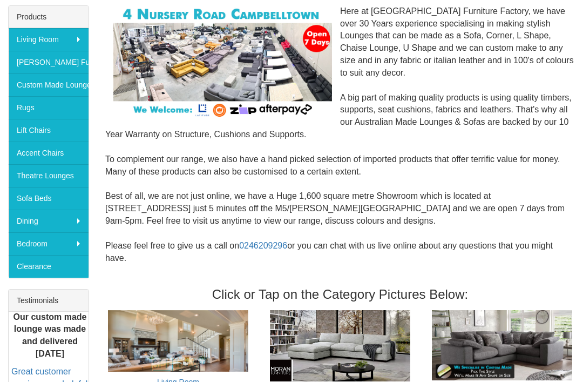
scroll to position [180, 0]
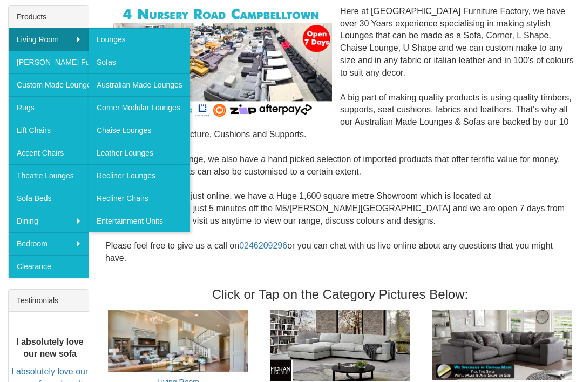
click at [119, 202] on link "Recliner Chairs" at bounding box center [140, 198] width 102 height 23
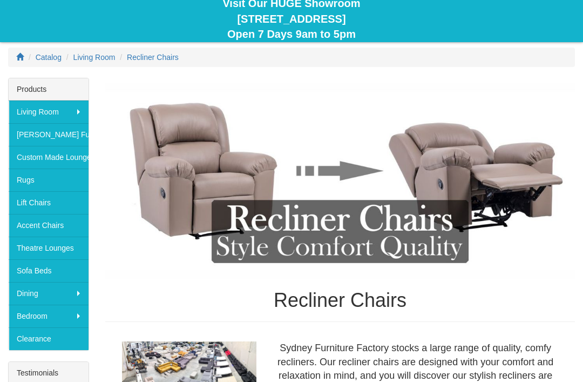
scroll to position [104, 0]
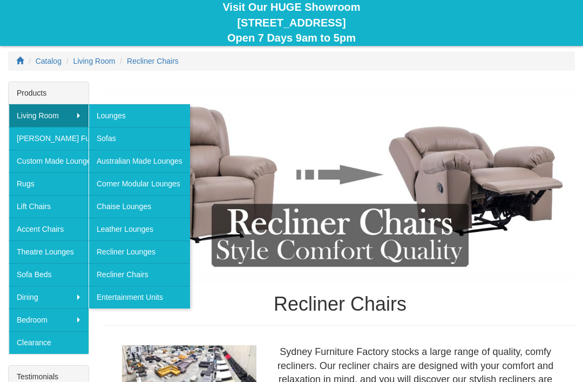
click at [119, 255] on link "Recliner Lounges" at bounding box center [140, 251] width 102 height 23
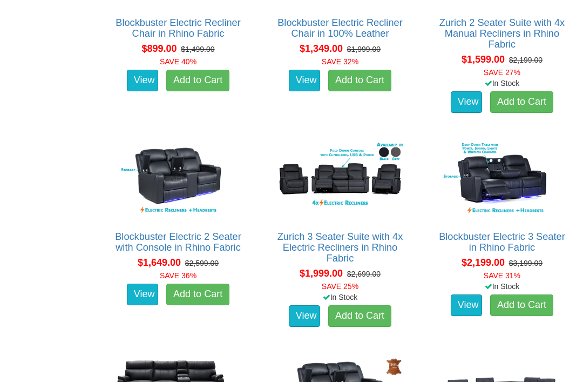
scroll to position [746, 0]
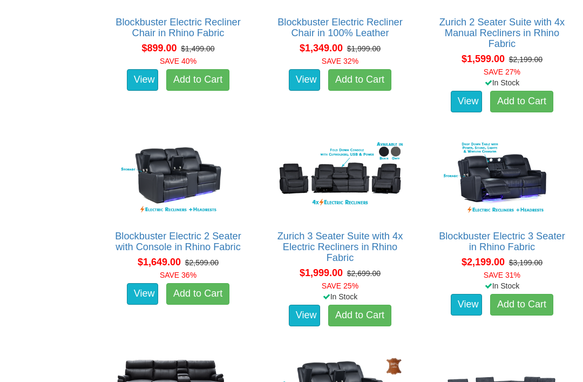
click at [379, 240] on link "Zurich 3 Seater Suite with 4x Electric Recliners in Rhino Fabric" at bounding box center [341, 247] width 126 height 32
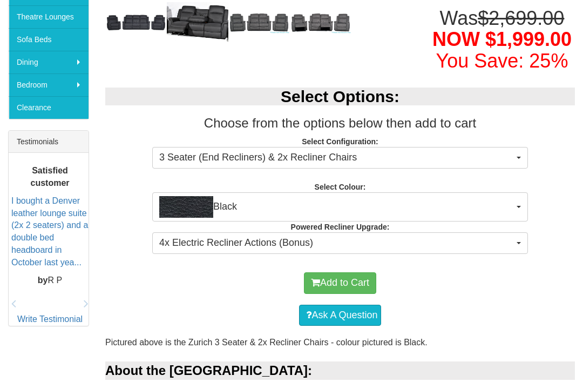
scroll to position [339, 0]
click at [515, 151] on button "3 Seater (End Recliners) & 2x Recliner Chairs" at bounding box center [340, 158] width 376 height 22
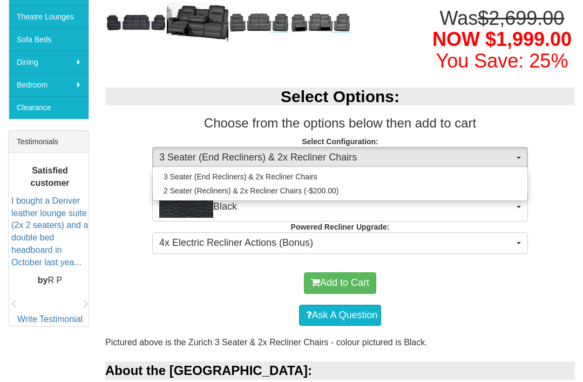
click at [547, 141] on div at bounding box center [291, 191] width 583 height 382
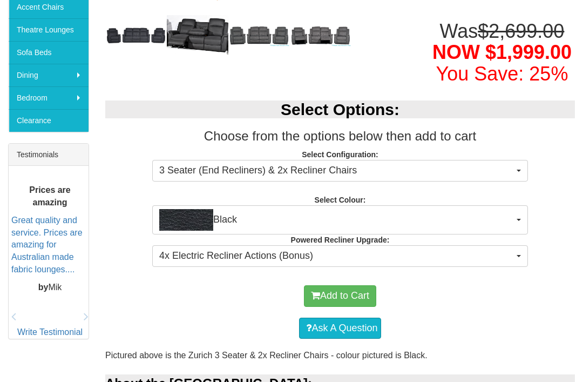
scroll to position [326, 0]
click at [506, 250] on span "4x Electric Recliner Actions (Bonus)" at bounding box center [336, 256] width 355 height 14
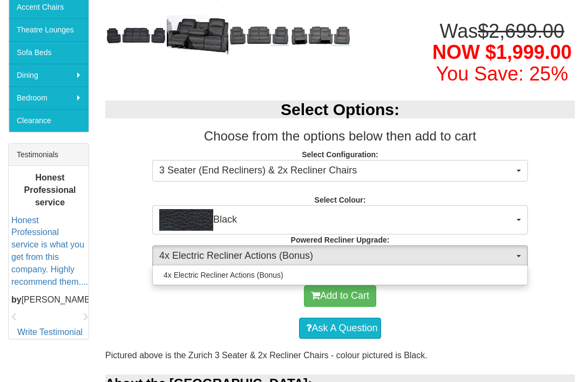
click at [565, 224] on div at bounding box center [291, 191] width 583 height 382
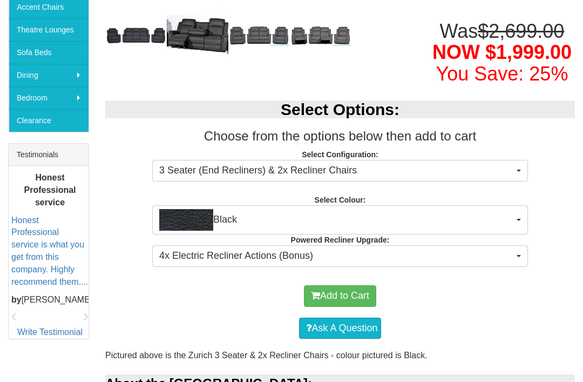
click at [514, 213] on button "Black" at bounding box center [340, 219] width 376 height 29
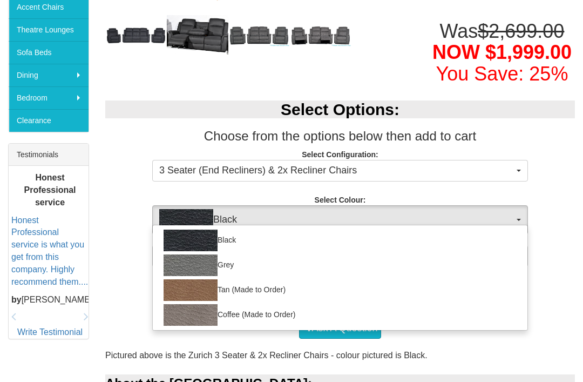
click at [563, 200] on div at bounding box center [291, 191] width 583 height 382
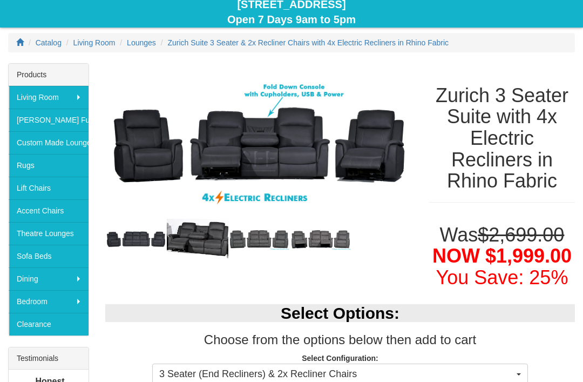
scroll to position [117, 0]
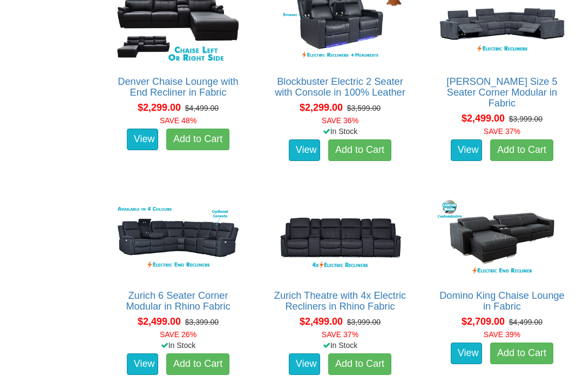
scroll to position [1122, 0]
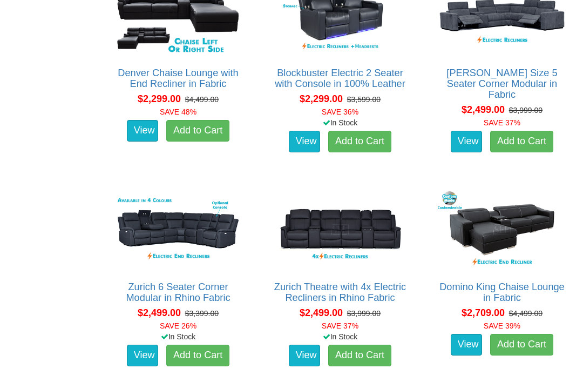
click at [142, 286] on link "Zurich 6 Seater Corner Modular in Rhino Fabric" at bounding box center [178, 293] width 104 height 22
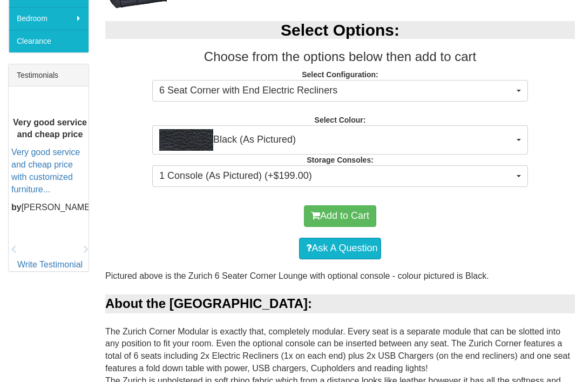
scroll to position [405, 0]
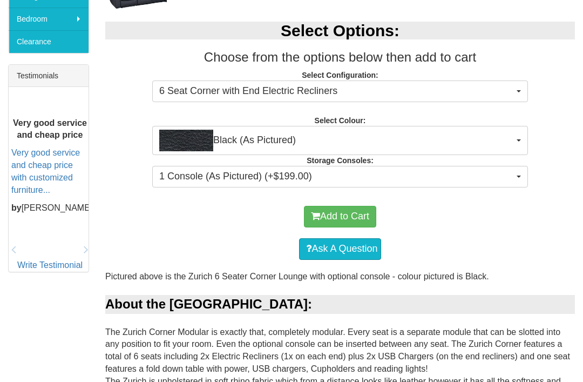
click at [507, 170] on span "1 Console (As Pictured) (+$199.00)" at bounding box center [336, 177] width 355 height 14
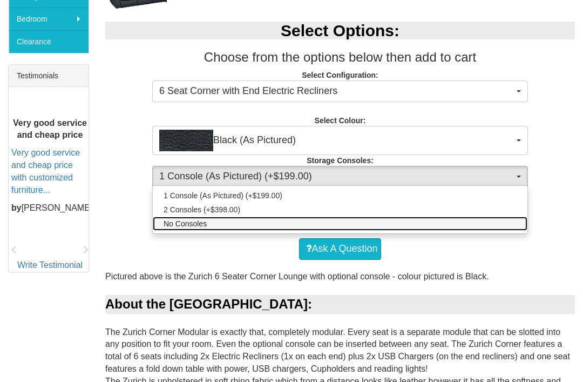
click at [494, 219] on link "No Consoles" at bounding box center [340, 224] width 375 height 14
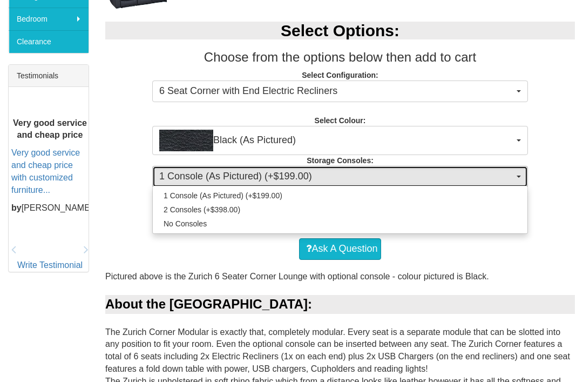
select select "1474"
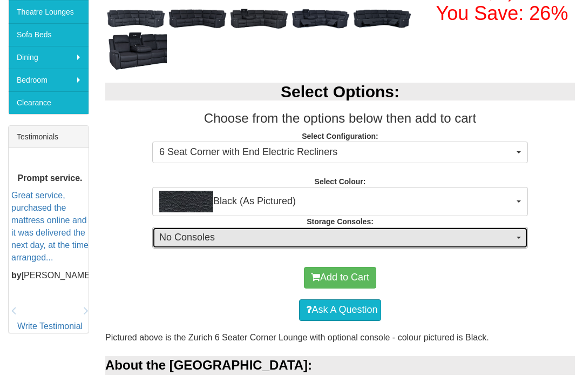
scroll to position [344, 0]
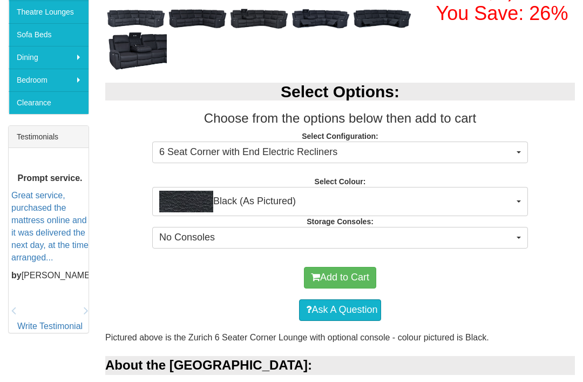
click at [508, 203] on span "Black (As Pictured)" at bounding box center [336, 202] width 355 height 22
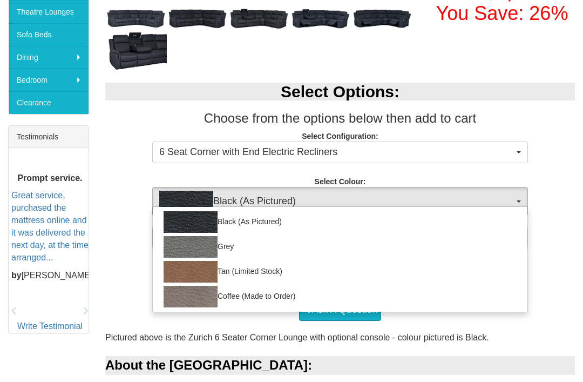
click at [566, 178] on div at bounding box center [291, 191] width 583 height 382
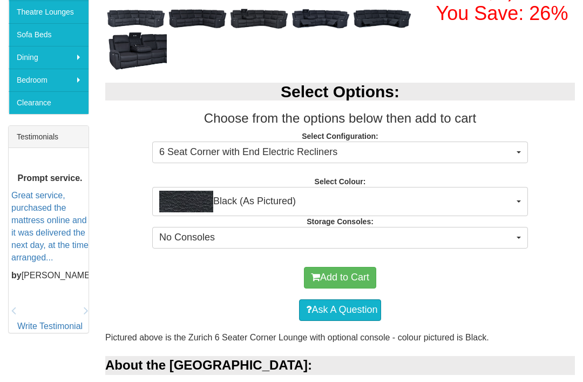
click at [508, 152] on span "6 Seat Corner with End Electric Recliners" at bounding box center [336, 152] width 355 height 14
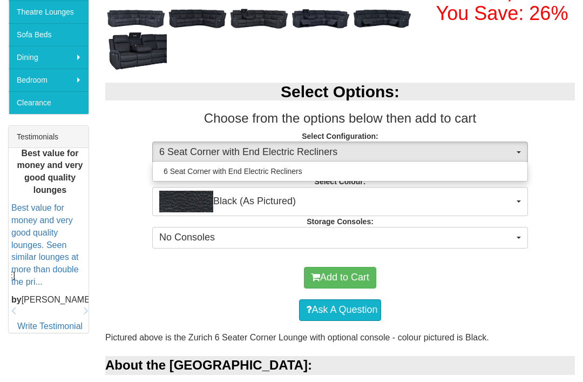
click at [560, 178] on div at bounding box center [291, 191] width 583 height 382
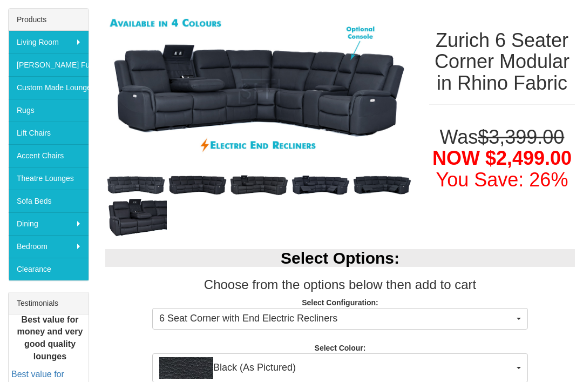
scroll to position [173, 0]
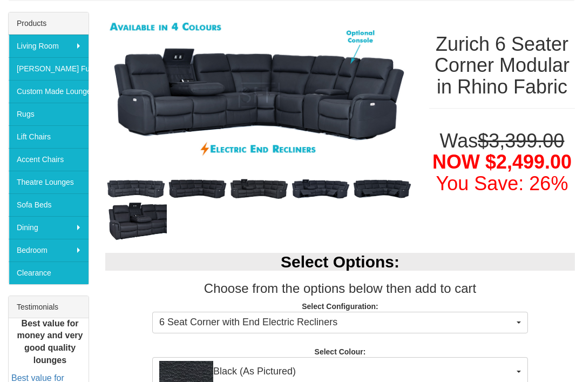
click at [203, 187] on img at bounding box center [198, 189] width 62 height 22
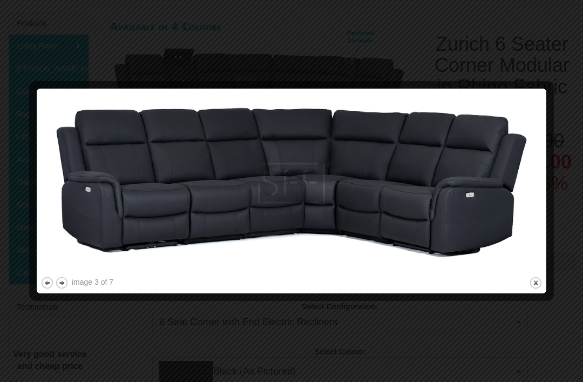
click at [541, 281] on button "close" at bounding box center [536, 283] width 14 height 14
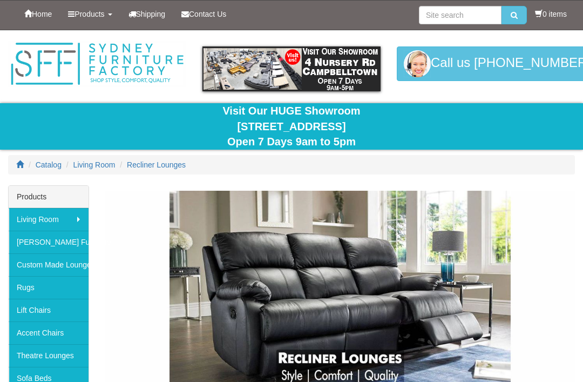
scroll to position [1158, 0]
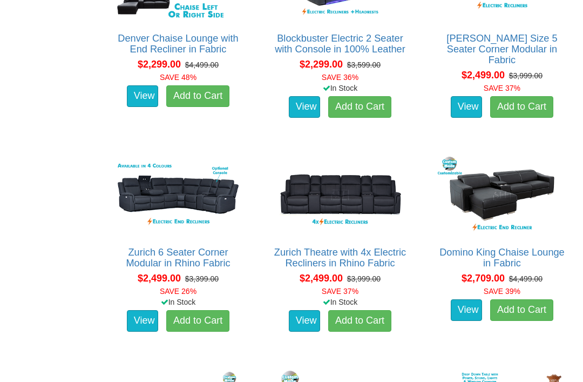
click at [371, 252] on link "Zurich Theatre with 4x Electric Recliners in Rhino Fabric" at bounding box center [340, 258] width 132 height 22
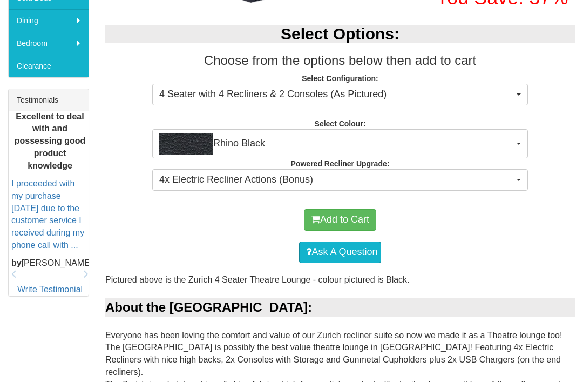
scroll to position [374, 0]
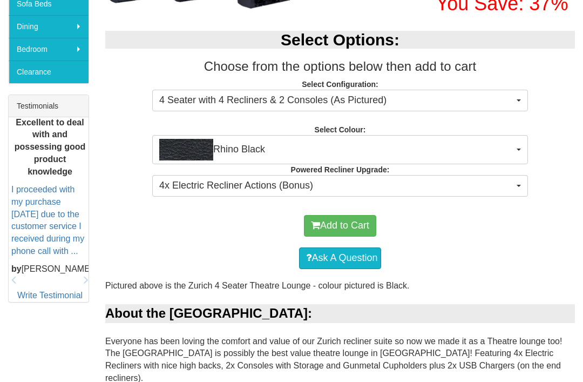
click at [503, 90] on button "4 Seater with 4 Recliners & 2 Consoles (As Pictured)" at bounding box center [340, 101] width 376 height 22
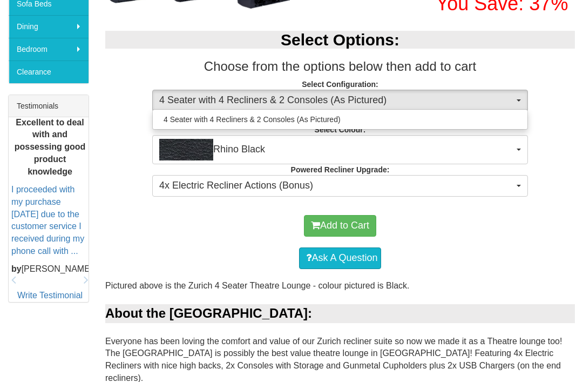
click at [516, 236] on div at bounding box center [291, 191] width 583 height 382
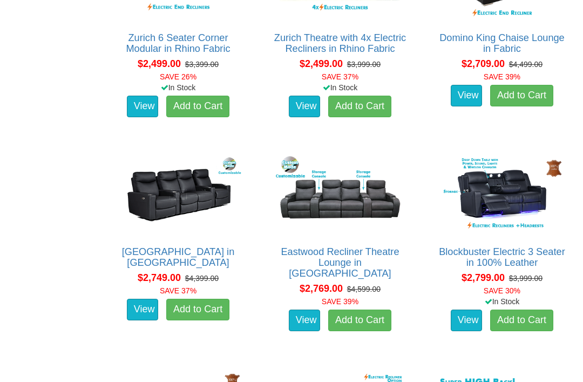
scroll to position [1372, 0]
click at [376, 248] on link "Eastwood Recliner Theatre Lounge in [GEOGRAPHIC_DATA]" at bounding box center [340, 262] width 118 height 32
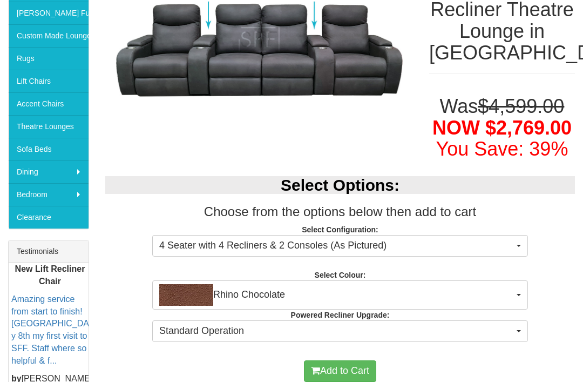
scroll to position [229, 0]
click at [512, 247] on span "4 Seater with 4 Recliners & 2 Consoles (As Pictured)" at bounding box center [336, 246] width 355 height 14
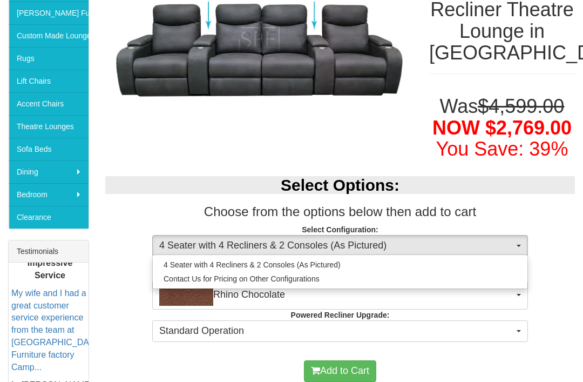
click at [558, 215] on div at bounding box center [291, 191] width 583 height 382
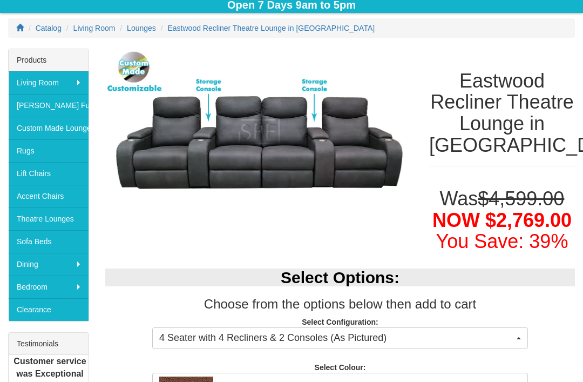
scroll to position [127, 0]
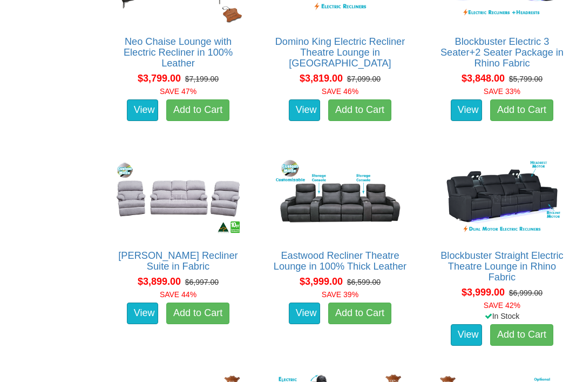
scroll to position [2865, 0]
click at [549, 256] on link "Blockbuster Straight Electric Theatre Lounge in Rhino Fabric" at bounding box center [502, 266] width 123 height 32
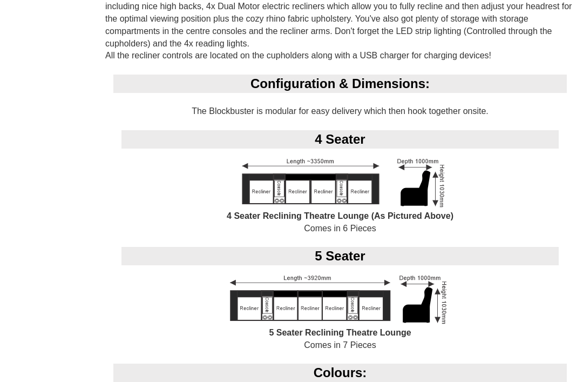
scroll to position [717, 0]
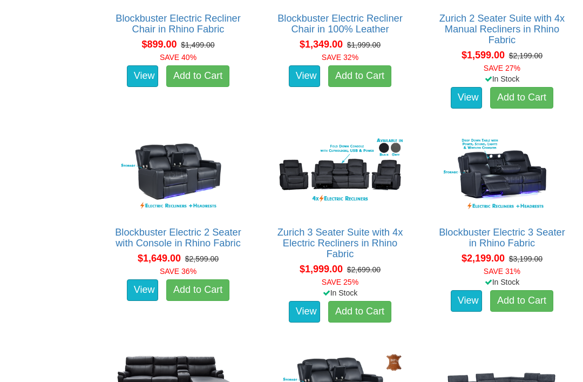
scroll to position [750, 0]
click at [309, 227] on link "Zurich 3 Seater Suite with 4x Electric Recliners in Rhino Fabric" at bounding box center [341, 243] width 126 height 32
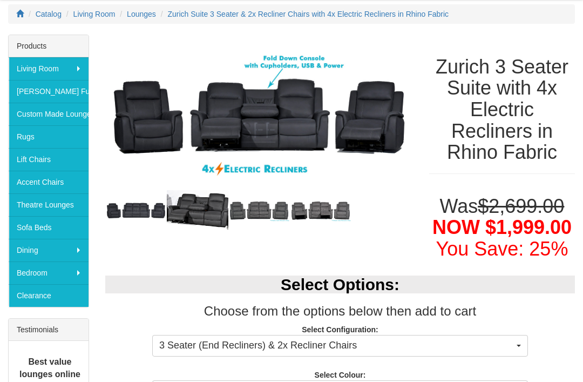
scroll to position [151, 0]
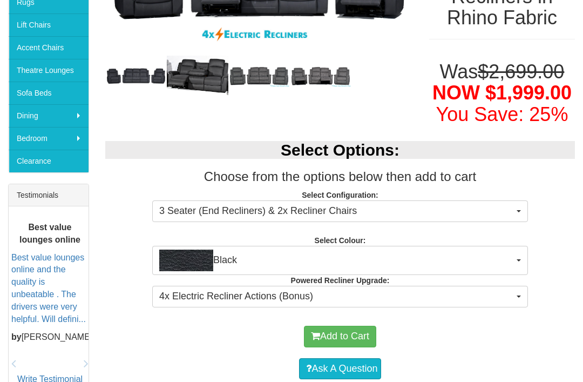
click at [501, 216] on button "3 Seater (End Recliners) & 2x Recliner Chairs" at bounding box center [340, 212] width 376 height 22
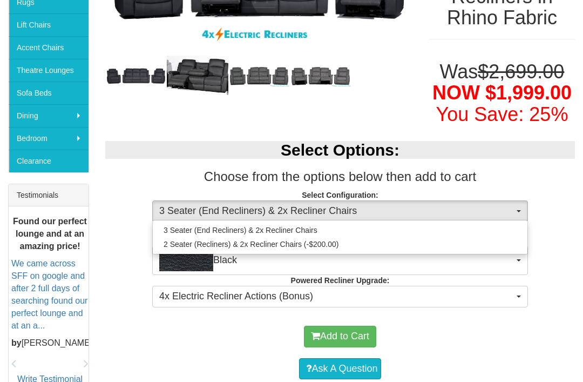
click at [516, 198] on div at bounding box center [291, 191] width 583 height 382
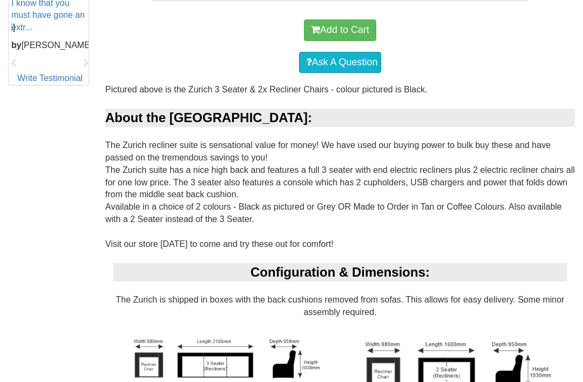
scroll to position [587, 0]
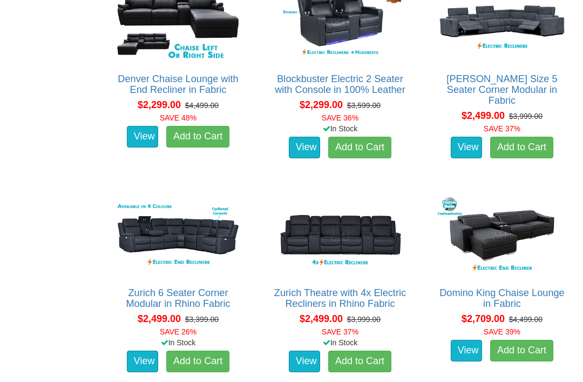
scroll to position [1119, 0]
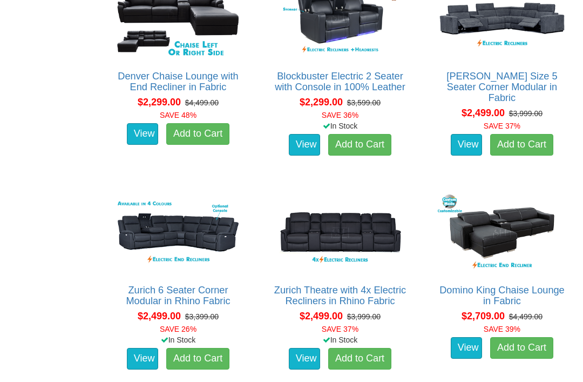
click at [320, 285] on link "Zurich Theatre with 4x Electric Recliners in Rhino Fabric" at bounding box center [340, 296] width 132 height 22
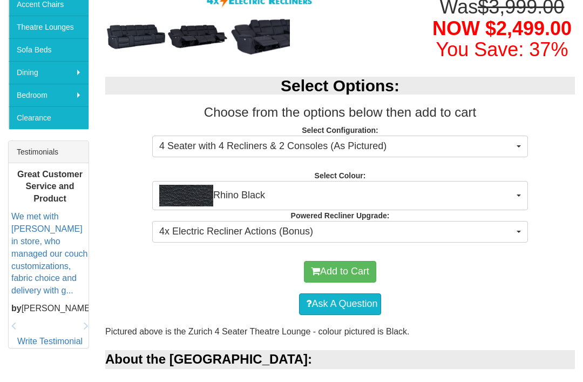
scroll to position [328, 0]
click at [500, 228] on span "4x Electric Recliner Actions (Bonus)" at bounding box center [336, 232] width 355 height 14
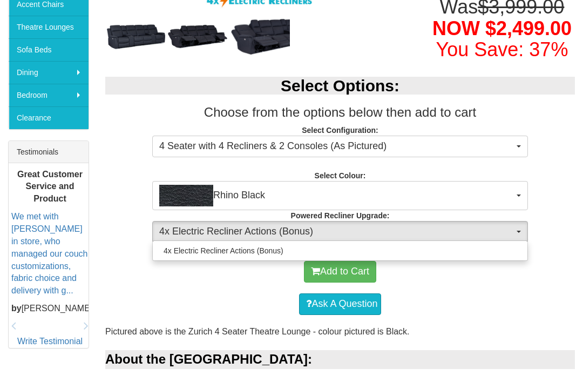
click at [561, 202] on div at bounding box center [291, 191] width 583 height 382
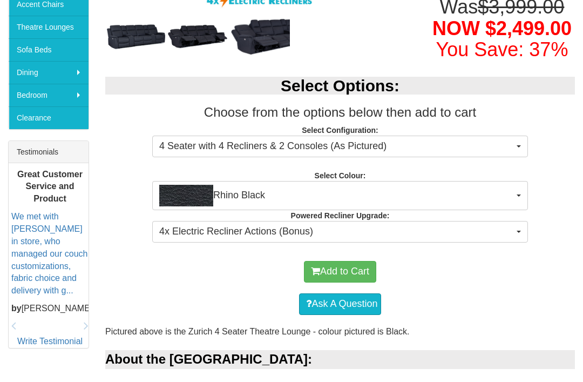
click at [512, 150] on button "4 Seater with 4 Recliners & 2 Consoles (As Pictured)" at bounding box center [340, 147] width 376 height 22
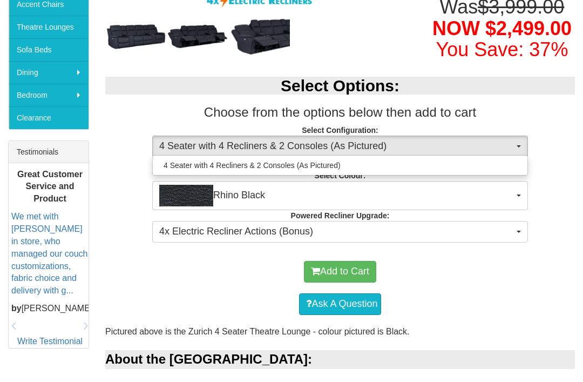
click at [566, 192] on div at bounding box center [291, 191] width 583 height 382
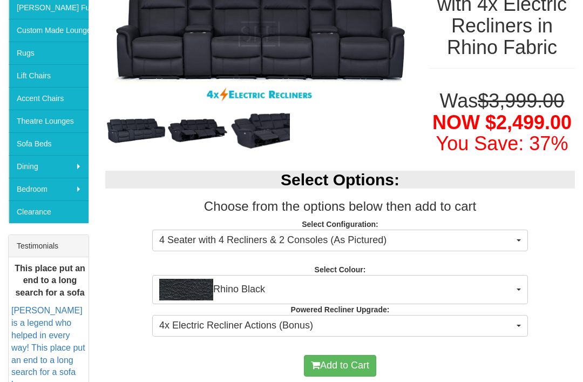
scroll to position [233, 0]
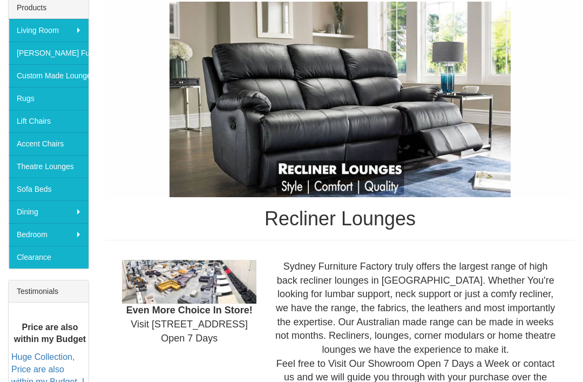
scroll to position [186, 0]
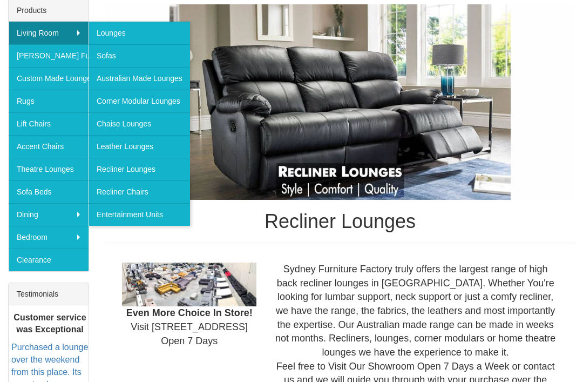
click at [115, 29] on link "Lounges" at bounding box center [140, 33] width 102 height 23
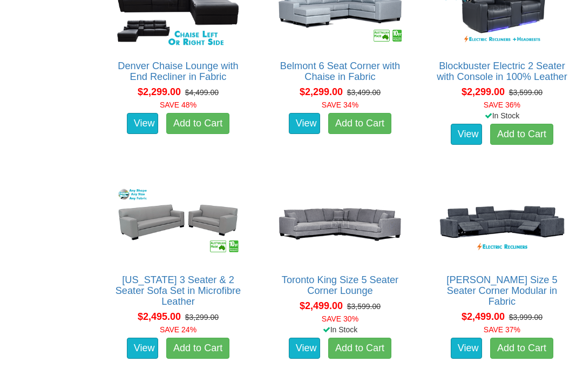
scroll to position [1967, 0]
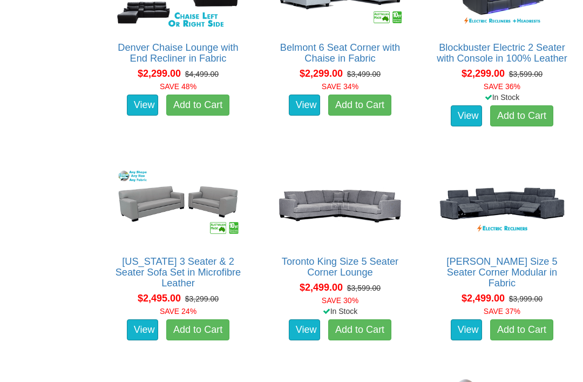
click at [542, 263] on link "[PERSON_NAME] Size 5 Seater Corner Modular in Fabric" at bounding box center [502, 273] width 111 height 32
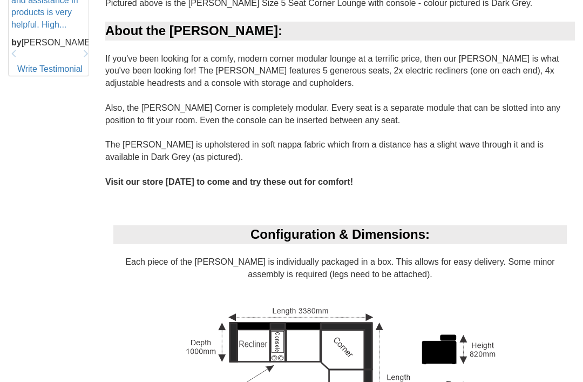
scroll to position [576, 0]
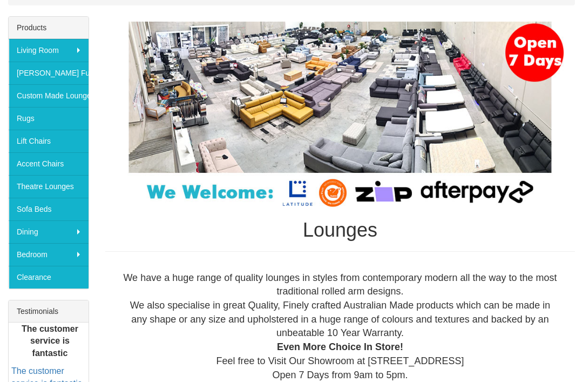
scroll to position [169, 0]
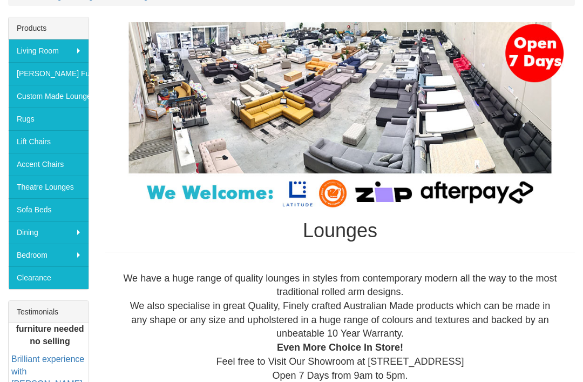
click at [30, 166] on link "Accent Chairs" at bounding box center [49, 164] width 80 height 23
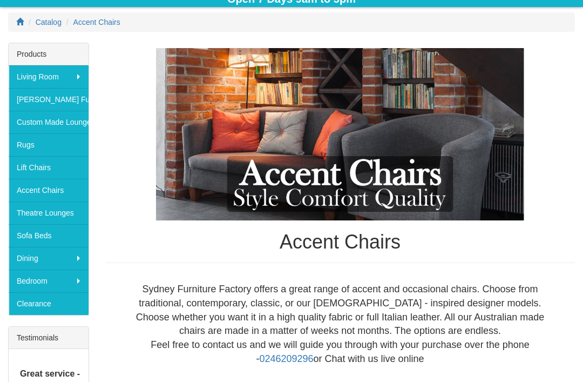
scroll to position [136, 0]
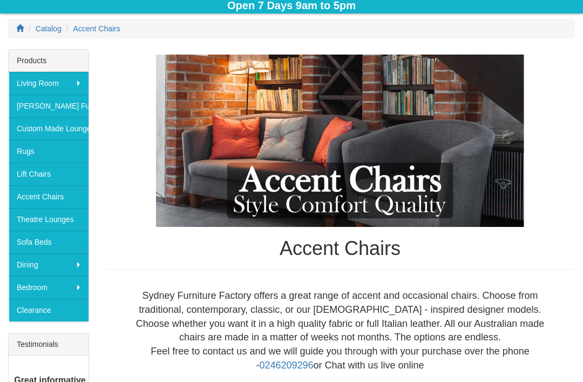
click at [32, 111] on link "[PERSON_NAME] Furniture" at bounding box center [49, 106] width 80 height 23
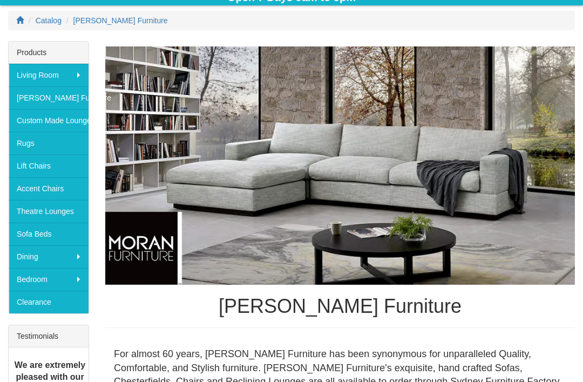
scroll to position [139, 0]
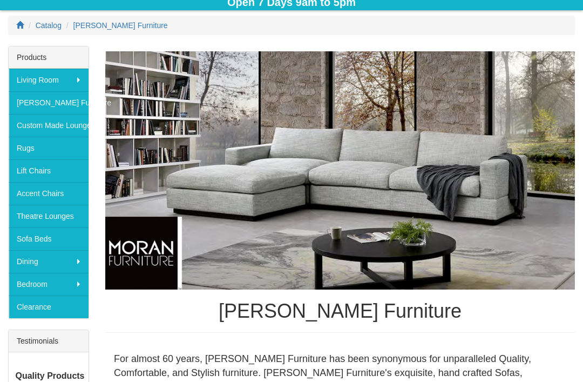
click at [29, 221] on link "Theatre Lounges" at bounding box center [49, 216] width 80 height 23
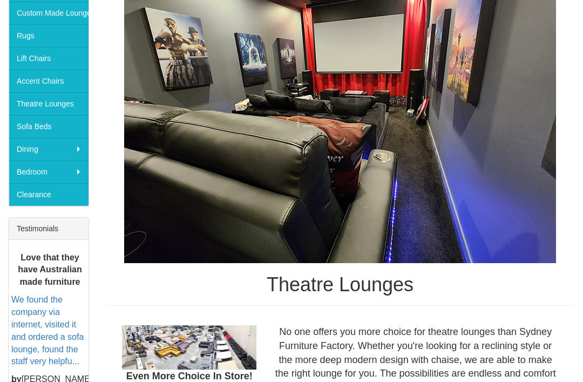
scroll to position [252, 0]
click at [34, 196] on link "Clearance" at bounding box center [49, 194] width 80 height 23
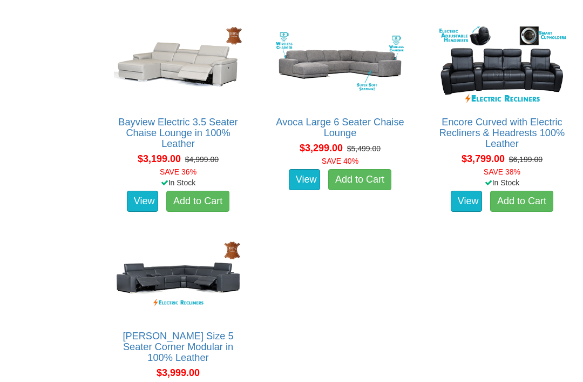
scroll to position [808, 0]
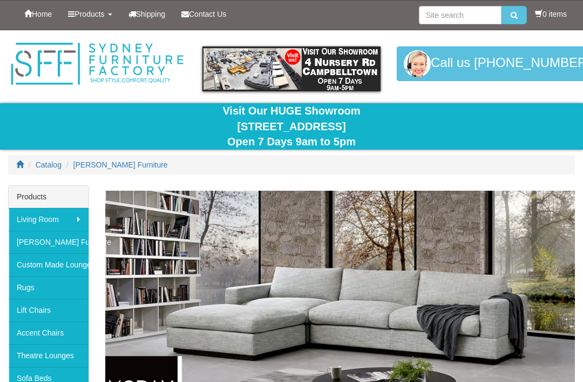
scroll to position [139, 0]
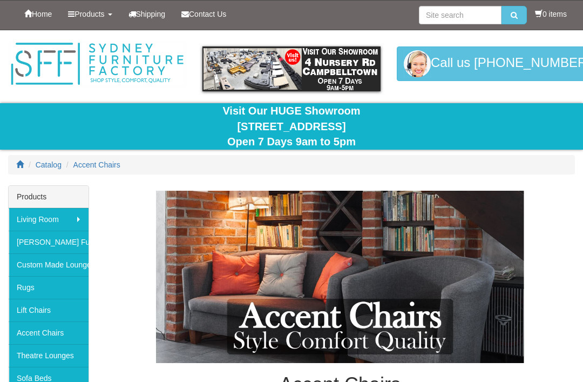
scroll to position [136, 0]
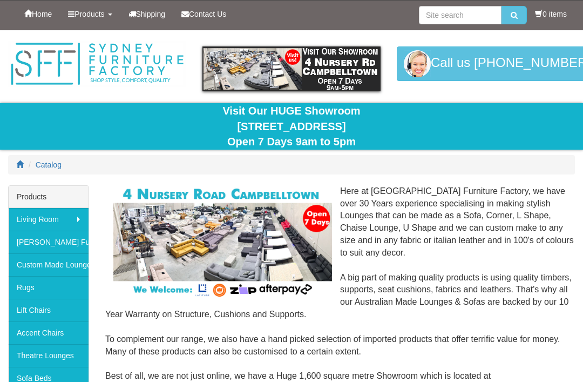
scroll to position [214, 0]
